Goal: Information Seeking & Learning: Learn about a topic

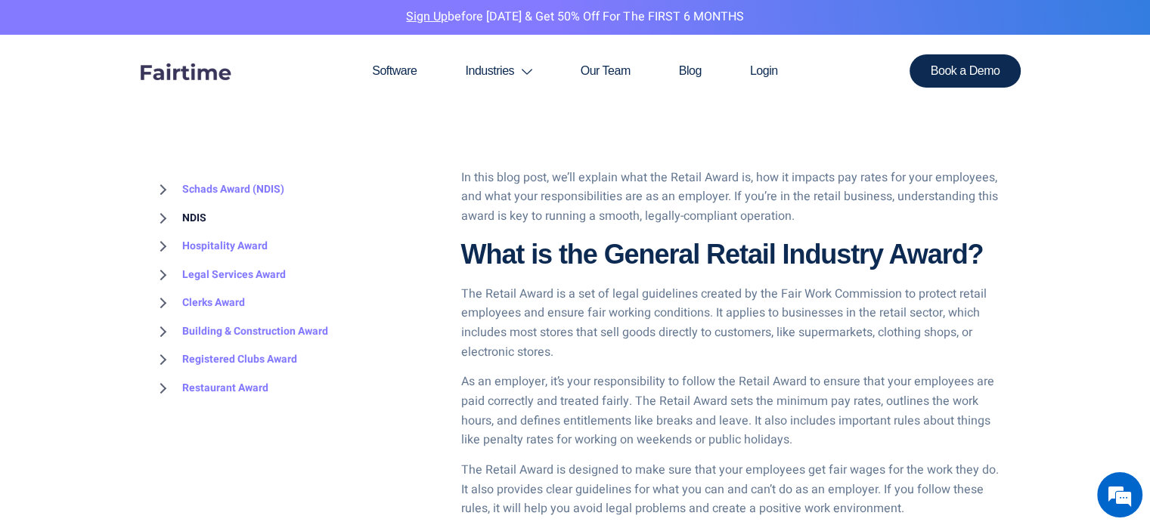
click at [200, 216] on link "NDIS" at bounding box center [179, 218] width 54 height 29
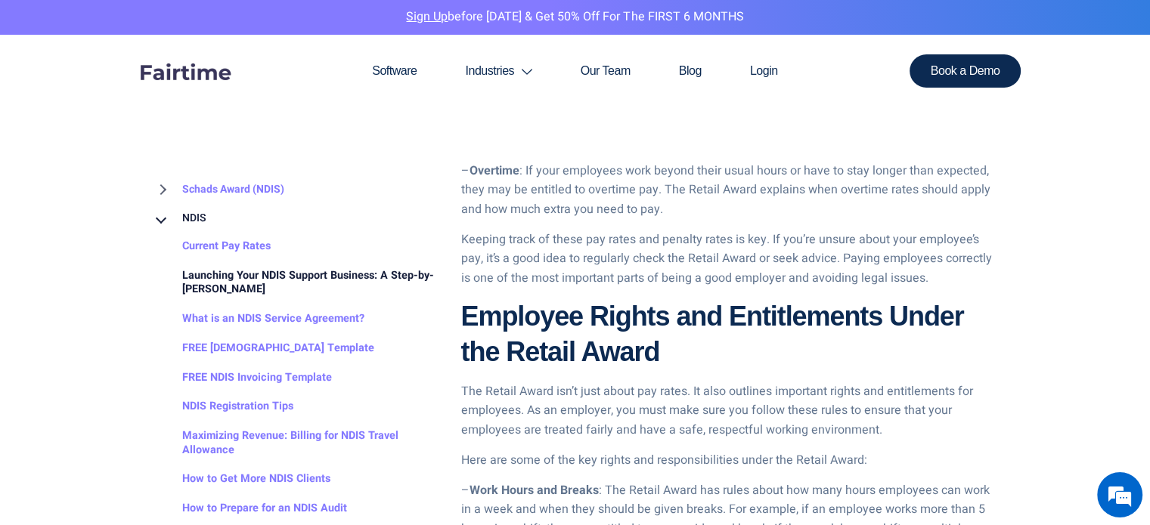
scroll to position [1467, 0]
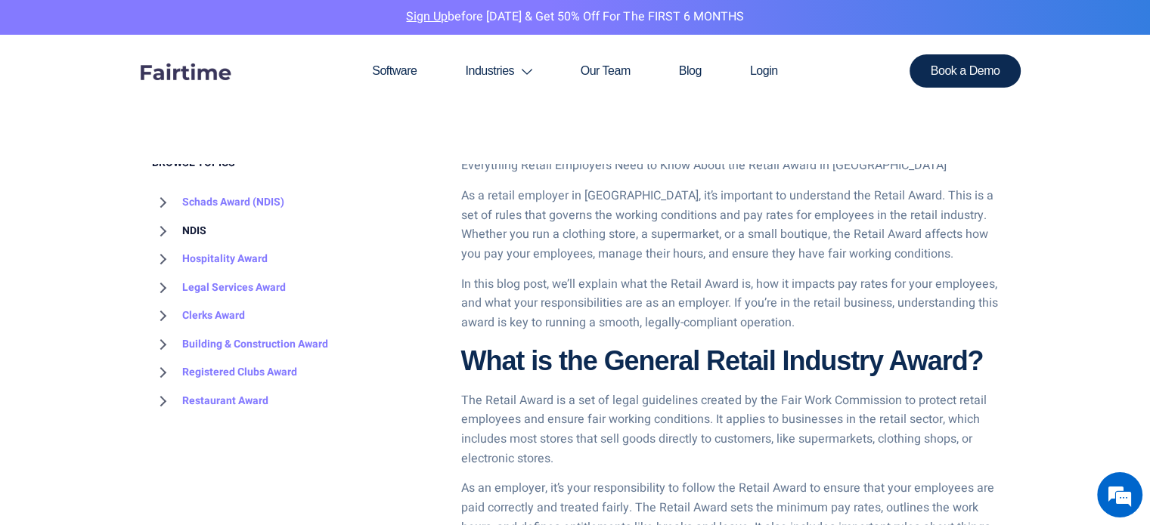
click at [197, 228] on link "NDIS" at bounding box center [179, 231] width 54 height 29
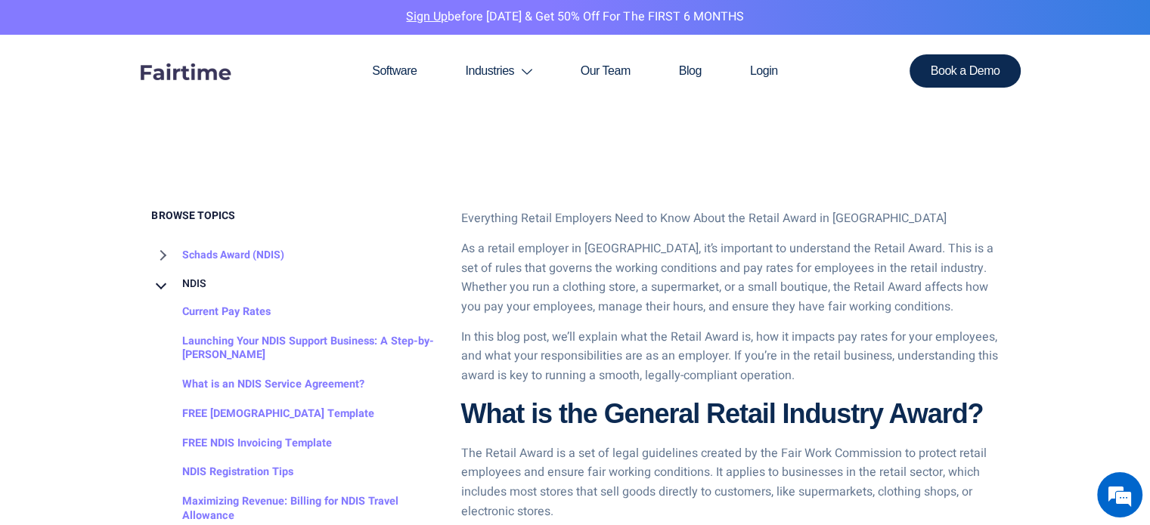
scroll to position [454, 0]
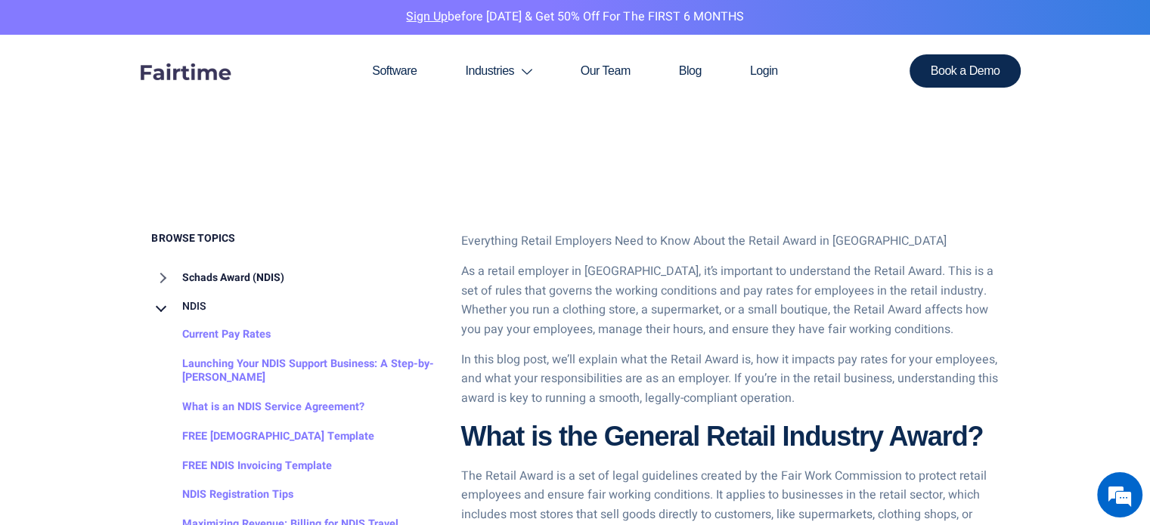
click at [207, 280] on link "Schads Award (NDIS)" at bounding box center [218, 278] width 132 height 29
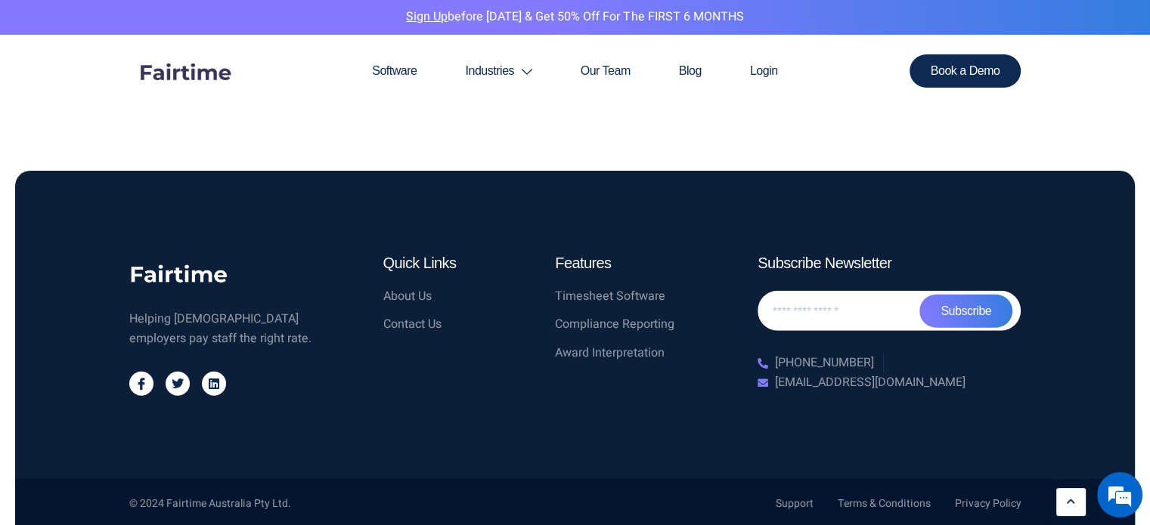
scroll to position [4136, 0]
